Goal: Find specific page/section: Find specific page/section

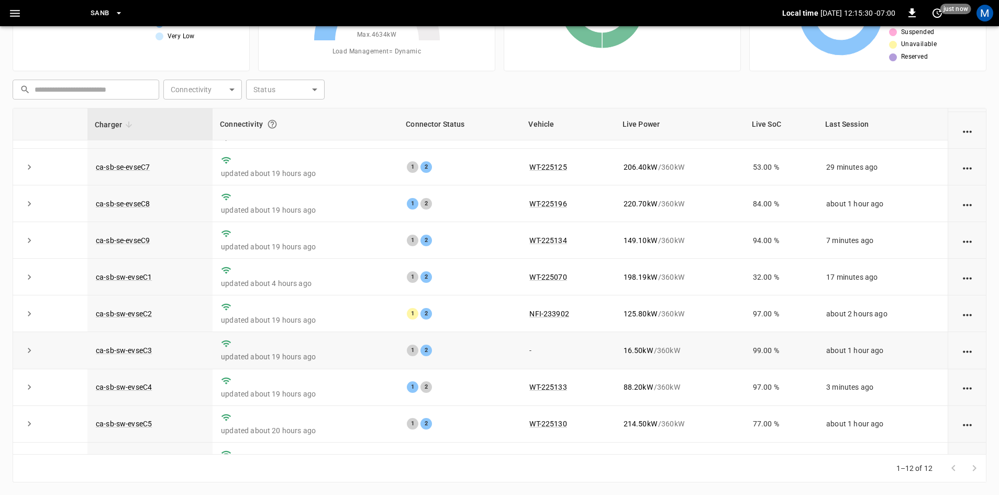
scroll to position [132, 0]
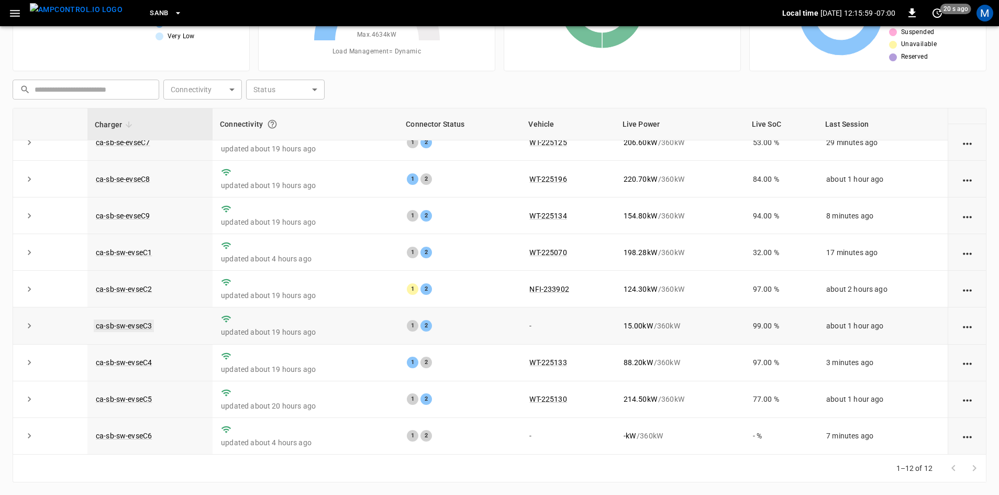
click at [137, 322] on link "ca-sb-sw-evseC3" at bounding box center [124, 325] width 60 height 13
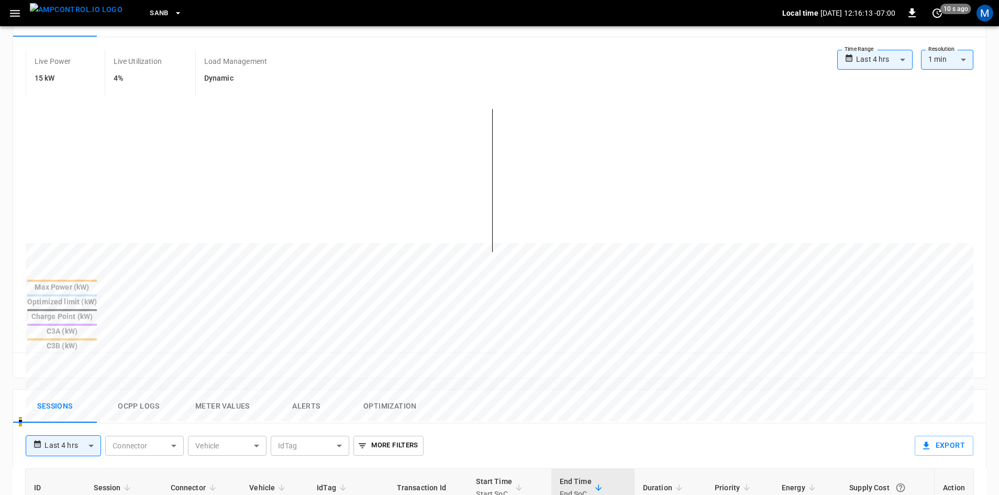
scroll to position [5, 0]
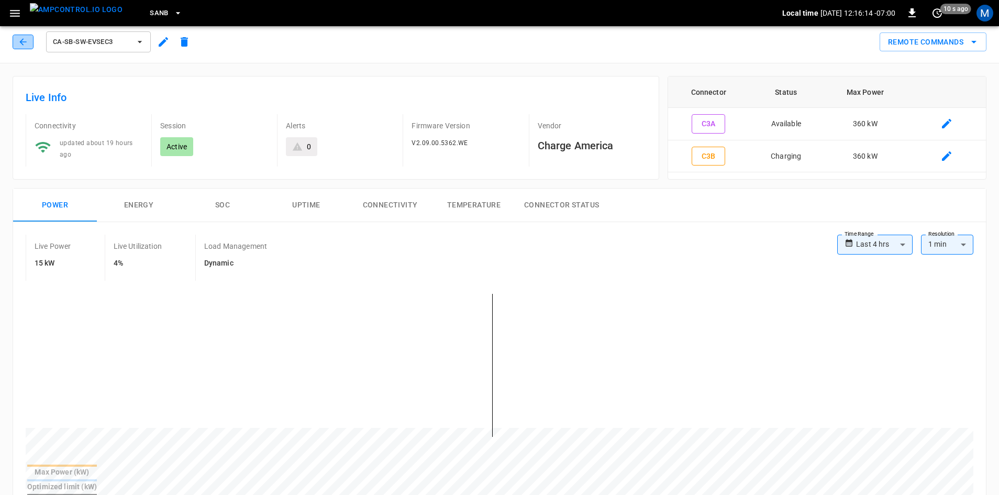
click at [23, 45] on icon "button" at bounding box center [23, 42] width 10 height 10
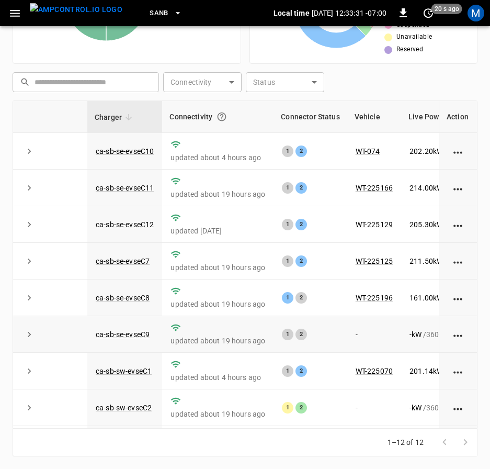
scroll to position [157, 0]
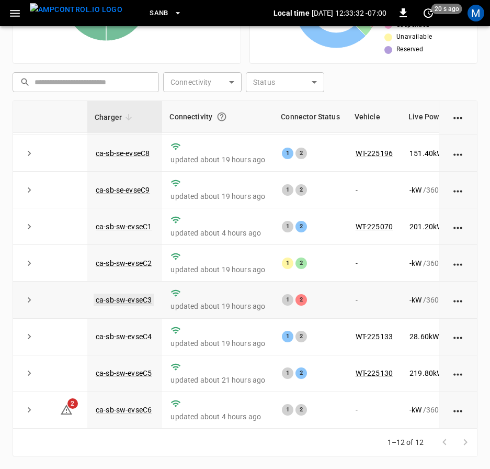
click at [135, 294] on link "ca-sb-sw-evseC3" at bounding box center [124, 300] width 60 height 13
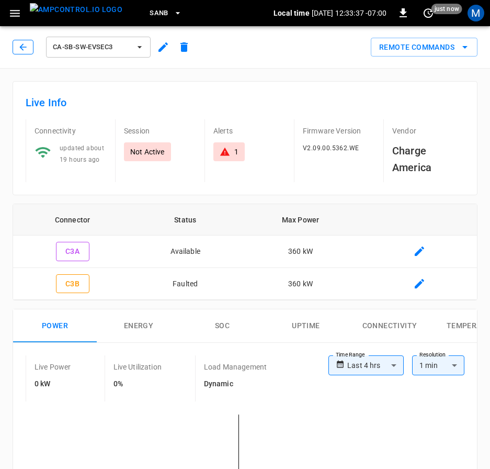
click at [20, 46] on icon "button" at bounding box center [23, 47] width 10 height 10
